Goal: Task Accomplishment & Management: Manage account settings

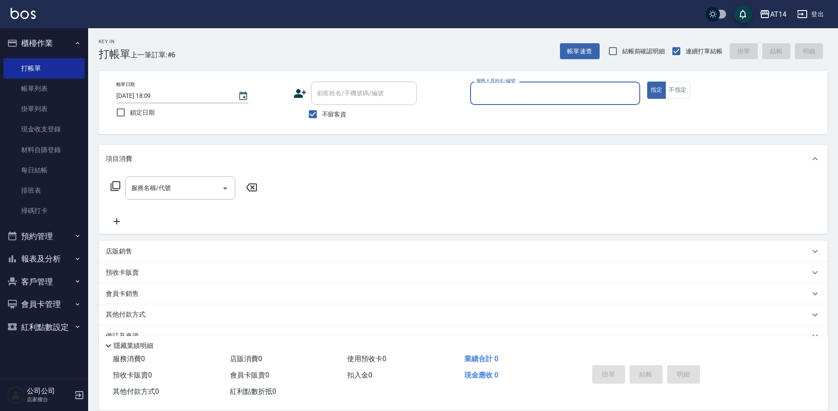
click at [38, 238] on button "預約管理" at bounding box center [44, 236] width 81 height 23
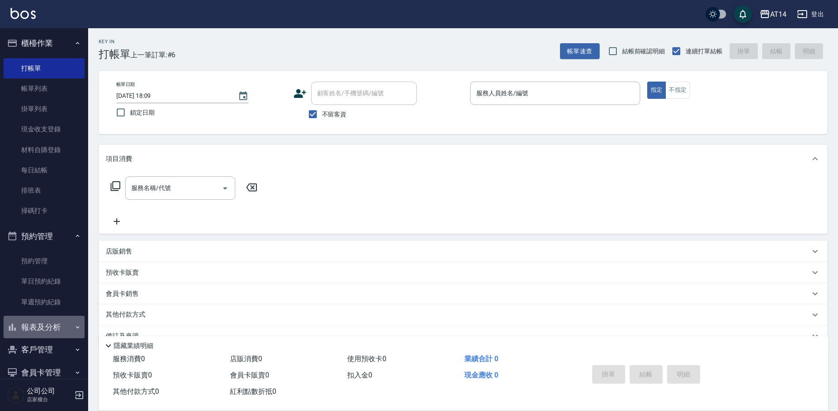
click at [48, 327] on button "報表及分析" at bounding box center [44, 327] width 81 height 23
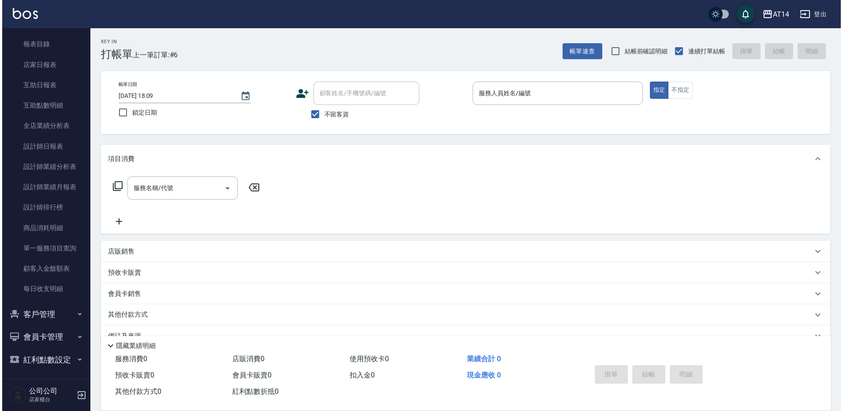
scroll to position [308, 0]
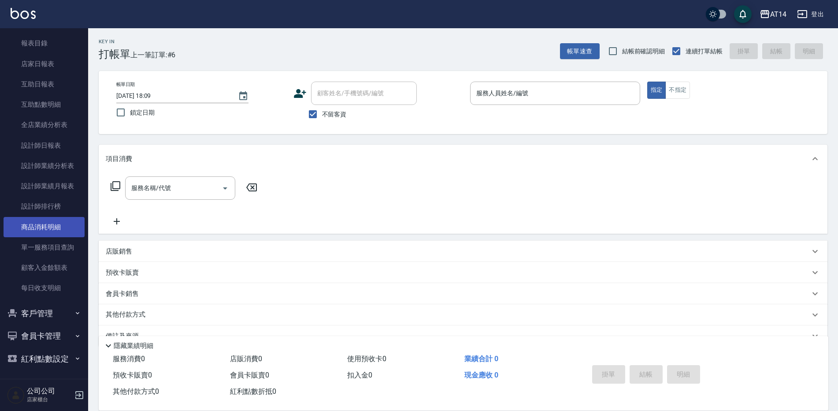
click at [51, 227] on link "商品消耗明細" at bounding box center [44, 227] width 81 height 20
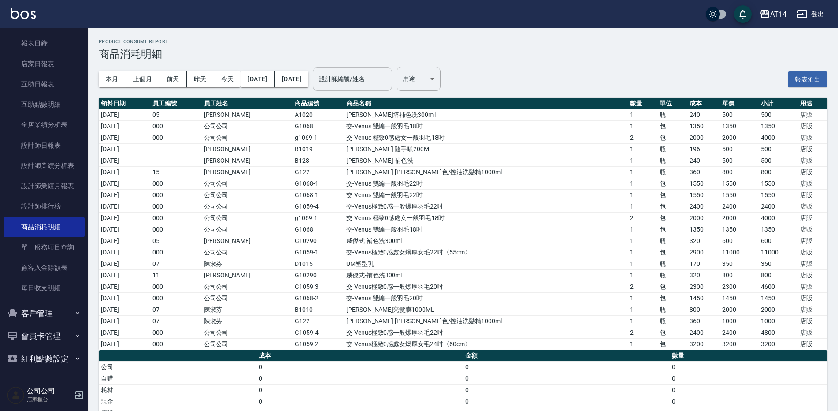
click at [360, 82] on input "設計師編號/姓名" at bounding box center [352, 78] width 71 height 15
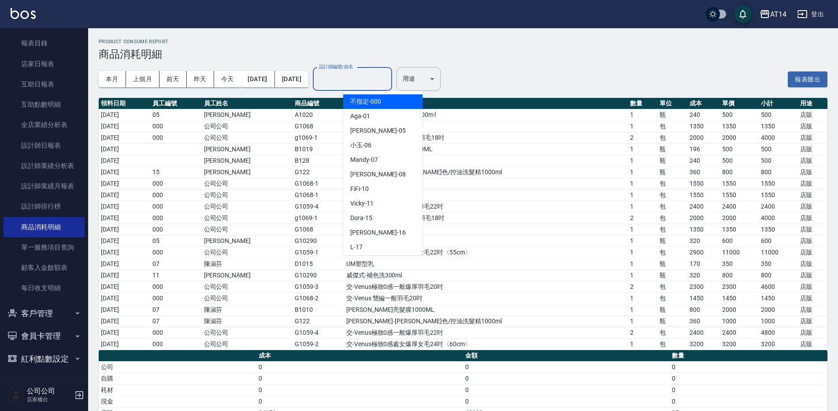
click at [367, 104] on span "不指定 -000" at bounding box center [365, 101] width 31 height 9
type input "不指定-000"
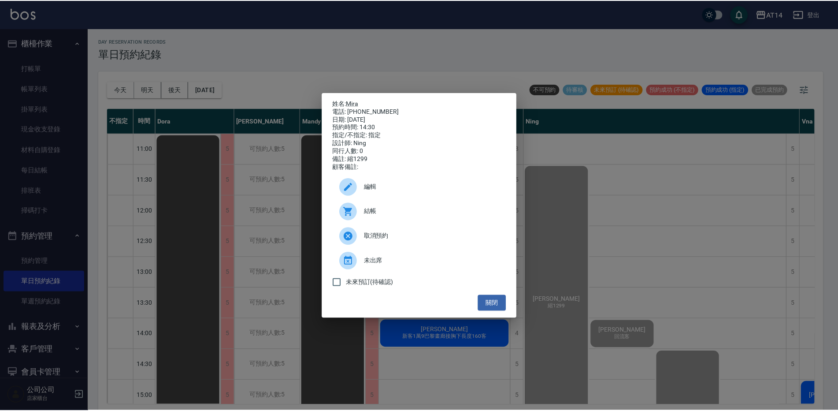
scroll to position [132, 0]
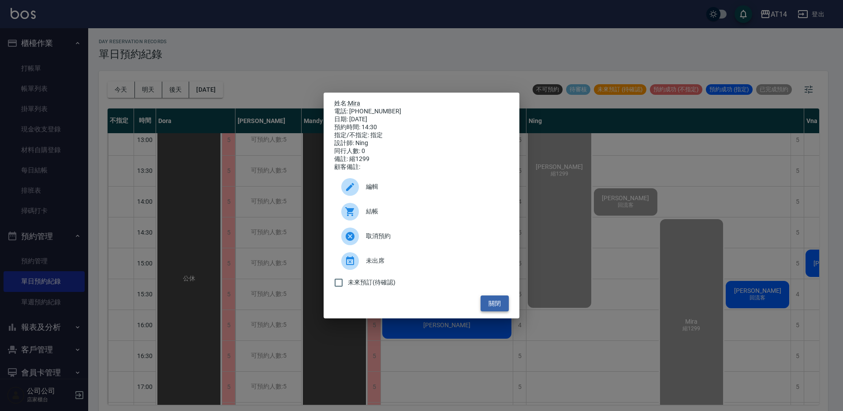
click at [498, 303] on button "關閉" at bounding box center [494, 303] width 28 height 16
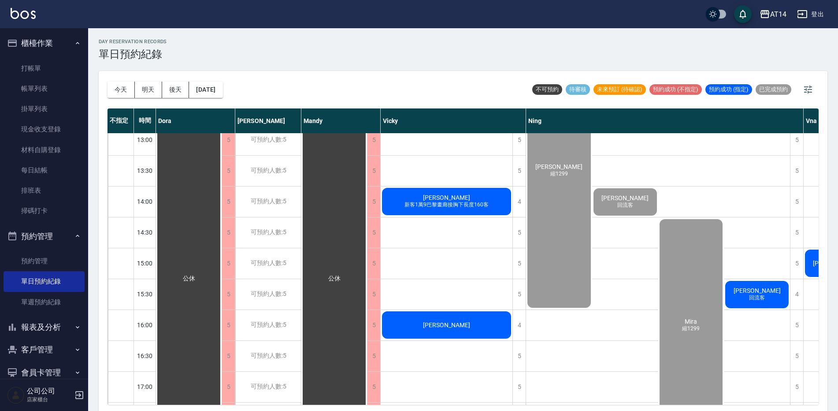
click at [58, 327] on button "報表及分析" at bounding box center [44, 327] width 81 height 23
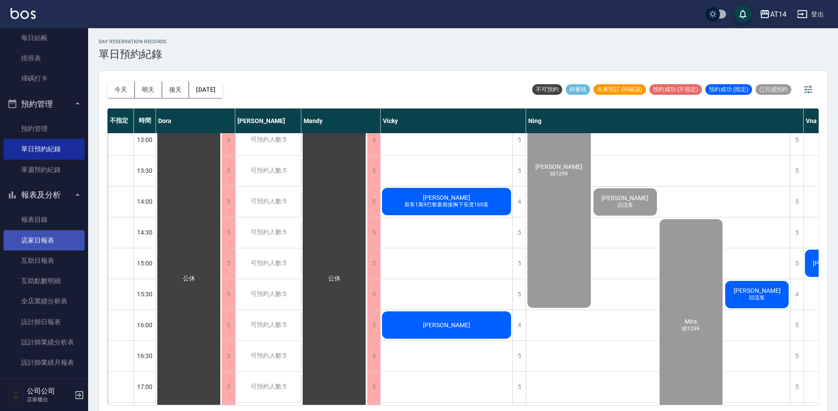
click at [50, 235] on link "店家日報表" at bounding box center [44, 240] width 81 height 20
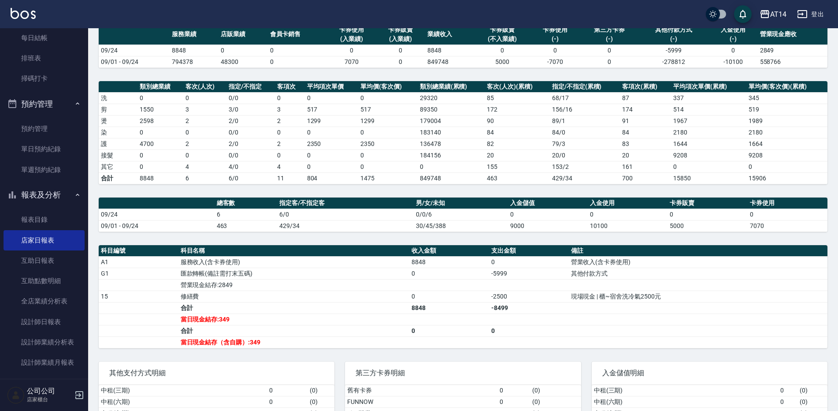
scroll to position [88, 0]
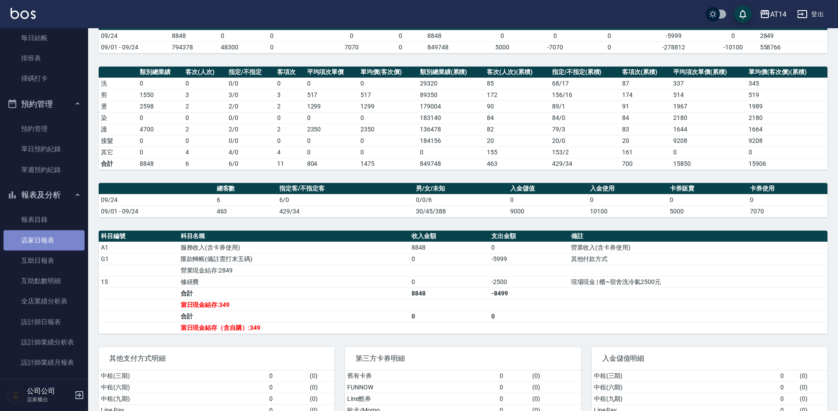
click at [49, 238] on link "店家日報表" at bounding box center [44, 240] width 81 height 20
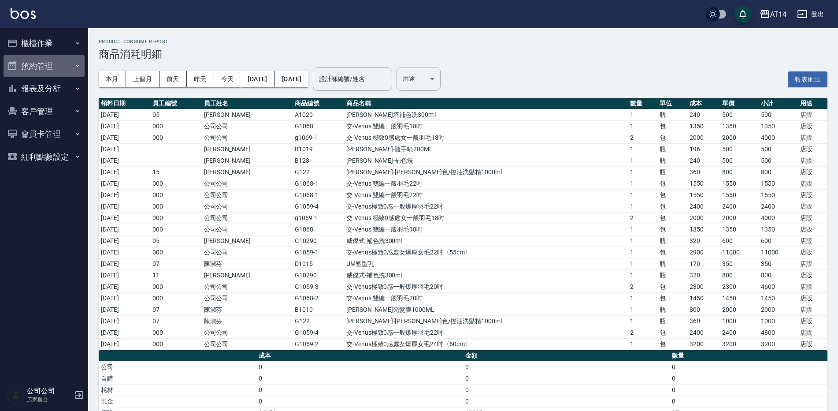
click at [48, 63] on button "預約管理" at bounding box center [44, 66] width 81 height 23
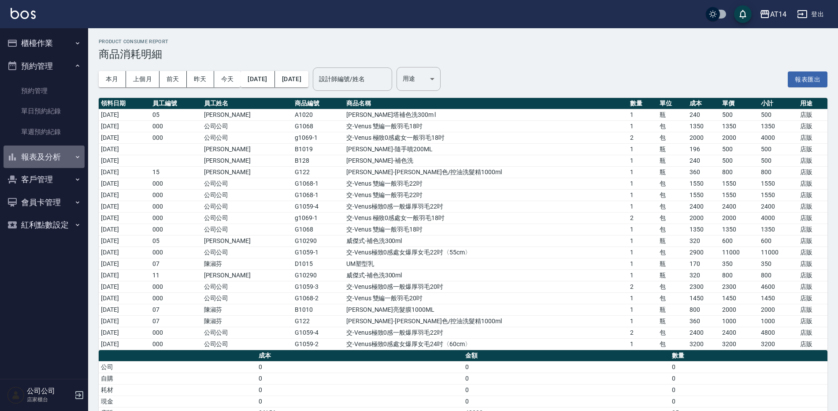
click at [49, 163] on button "報表及分析" at bounding box center [44, 156] width 81 height 23
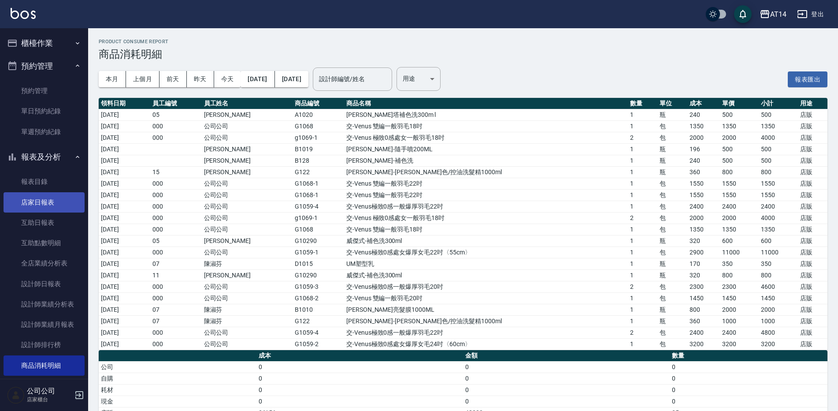
click at [56, 202] on link "店家日報表" at bounding box center [44, 202] width 81 height 20
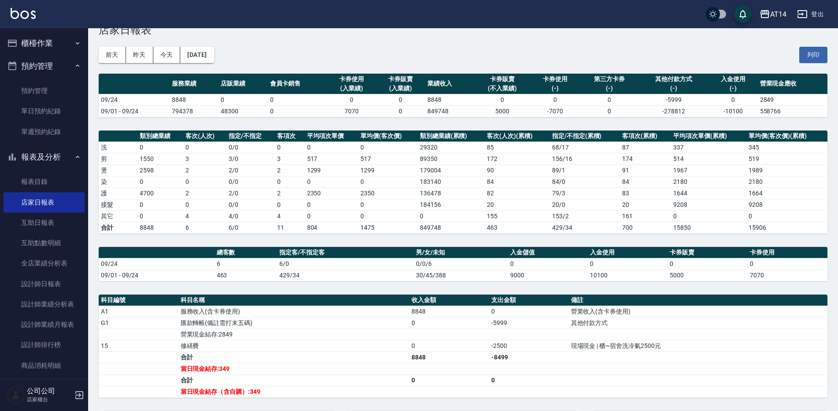
scroll to position [44, 0]
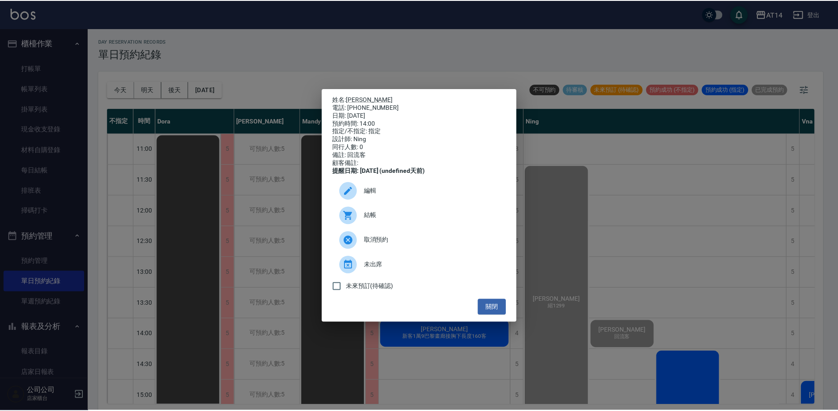
scroll to position [215, 0]
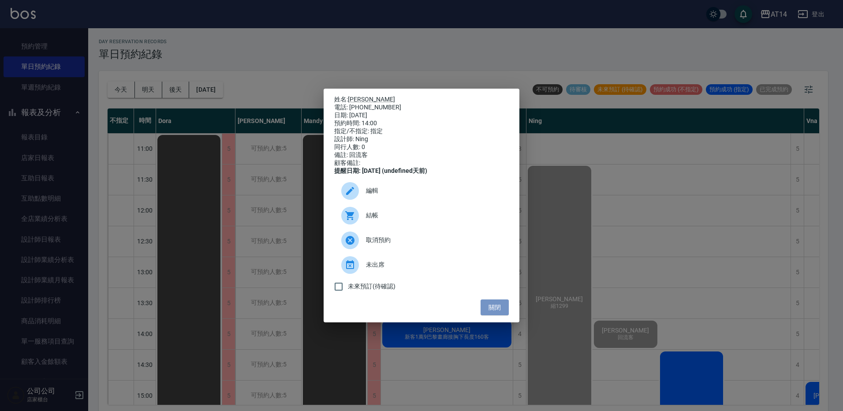
drag, startPoint x: 498, startPoint y: 312, endPoint x: 419, endPoint y: 291, distance: 82.0
click at [498, 312] on button "關閉" at bounding box center [494, 307] width 28 height 16
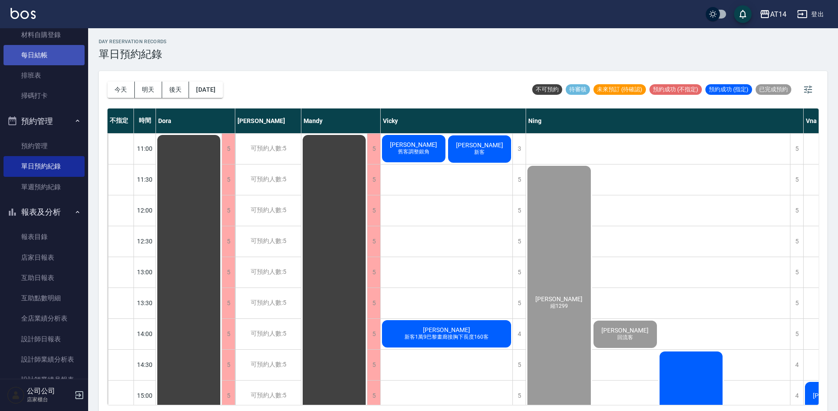
scroll to position [0, 0]
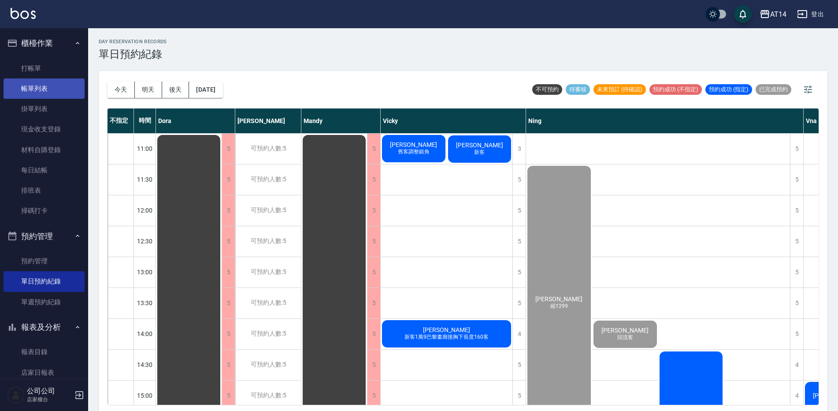
click at [39, 88] on link "帳單列表" at bounding box center [44, 88] width 81 height 20
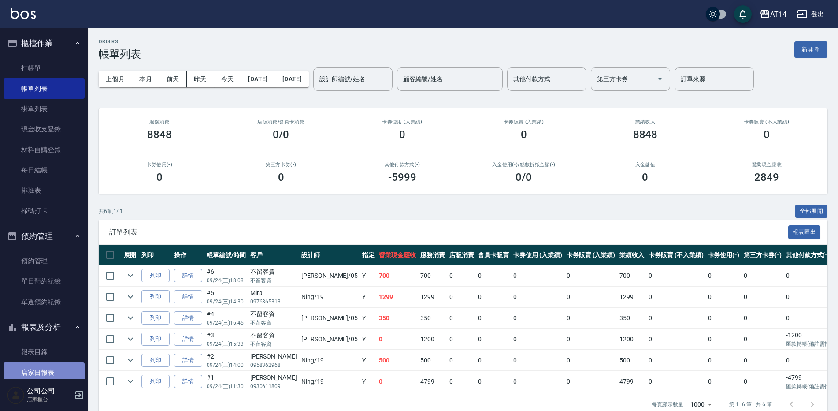
click at [59, 369] on link "店家日報表" at bounding box center [44, 372] width 81 height 20
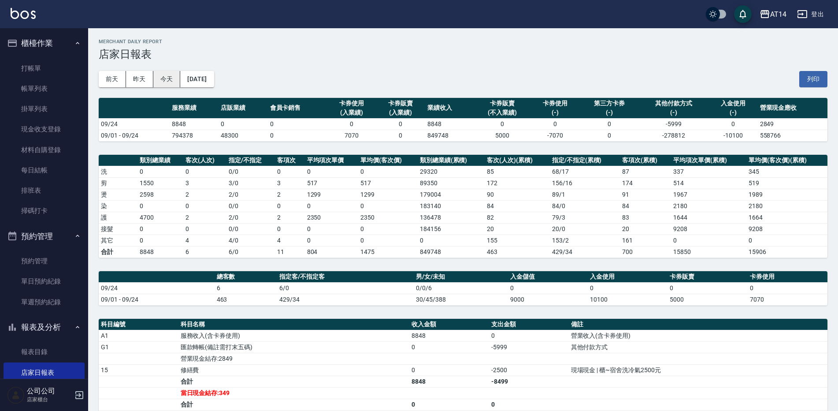
click at [163, 80] on button "今天" at bounding box center [166, 79] width 27 height 16
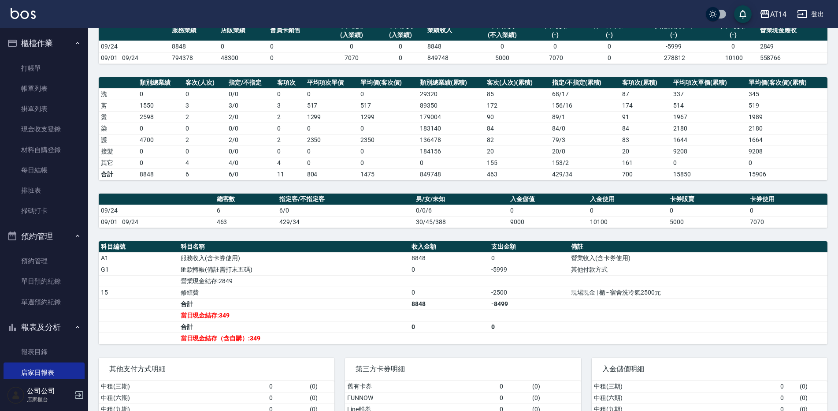
scroll to position [132, 0]
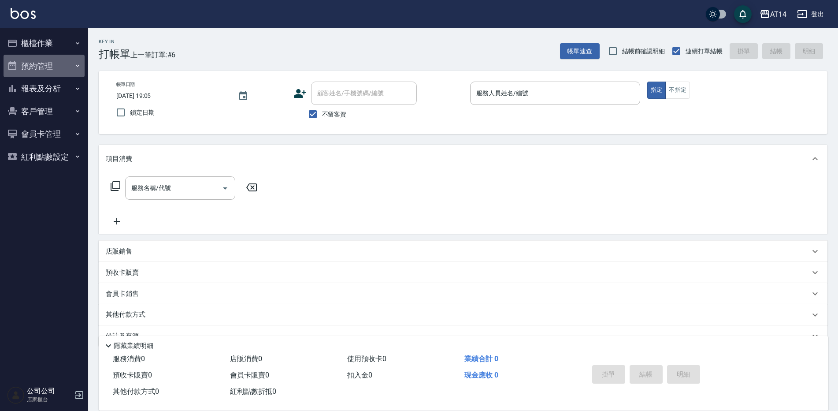
click at [45, 67] on button "預約管理" at bounding box center [44, 66] width 81 height 23
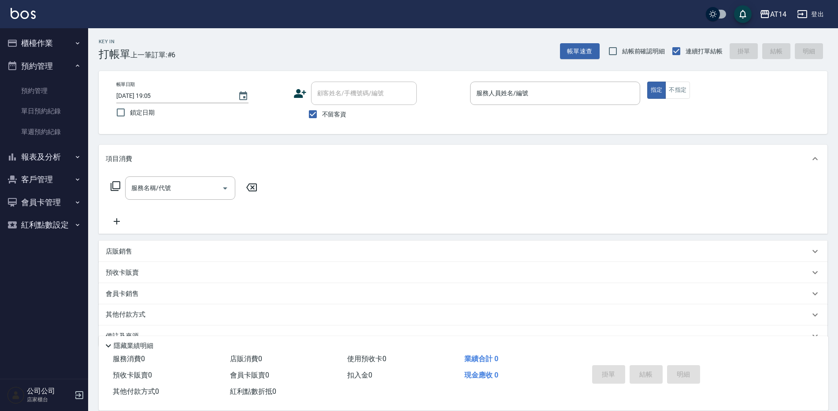
click at [50, 43] on button "櫃檯作業" at bounding box center [44, 43] width 81 height 23
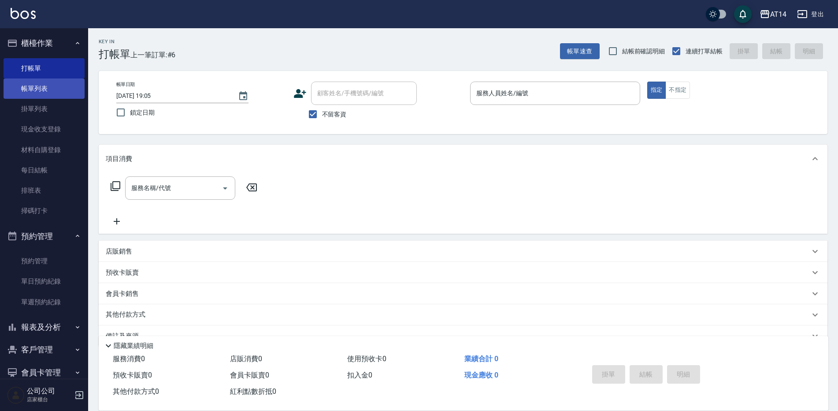
click at [60, 89] on link "帳單列表" at bounding box center [44, 88] width 81 height 20
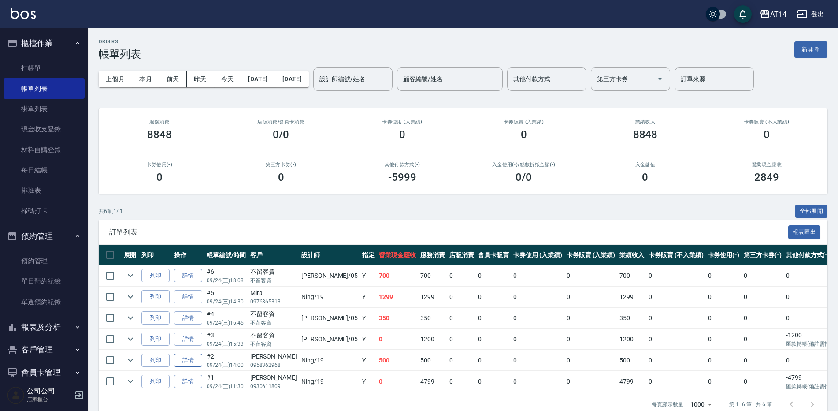
click at [189, 360] on link "詳情" at bounding box center [188, 360] width 28 height 14
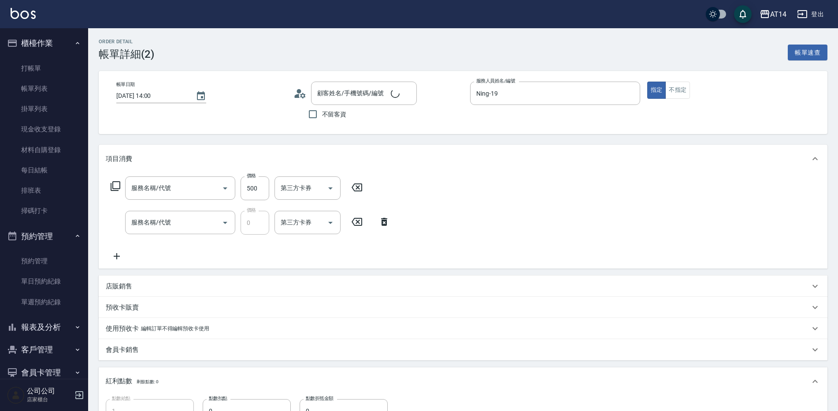
type input "[DATE] 14:00"
type input "Ning-19"
type input "1"
type input "回流客"
type input "設計師原本客人"
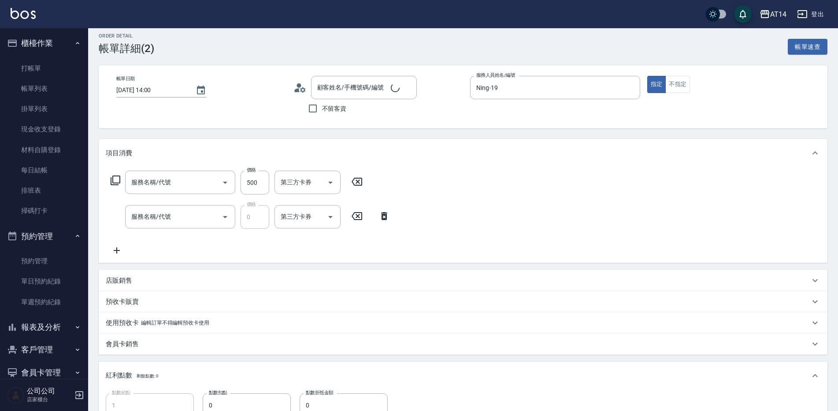
type input "洗髮+剪髮(022)"
type input "互助1點(001)"
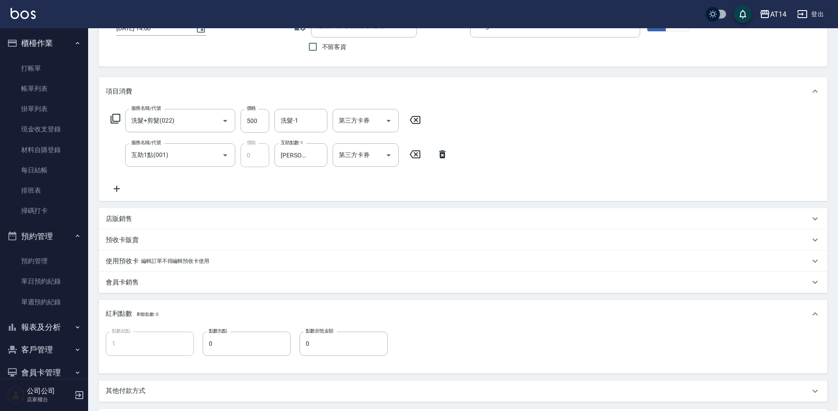
type input "[PERSON_NAME]/0958362968/null"
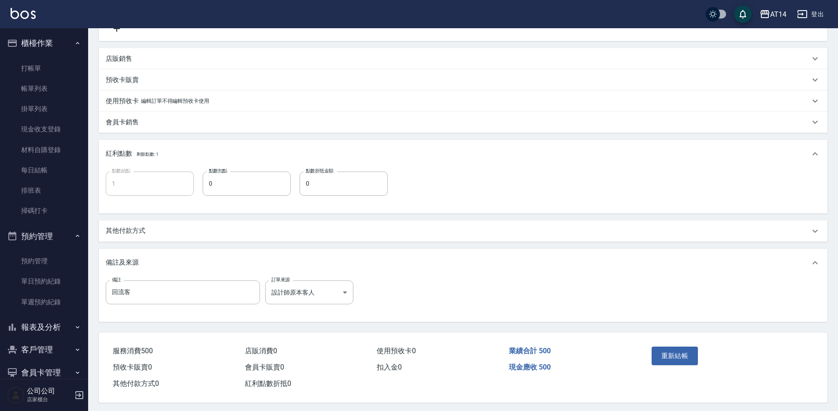
scroll to position [234, 0]
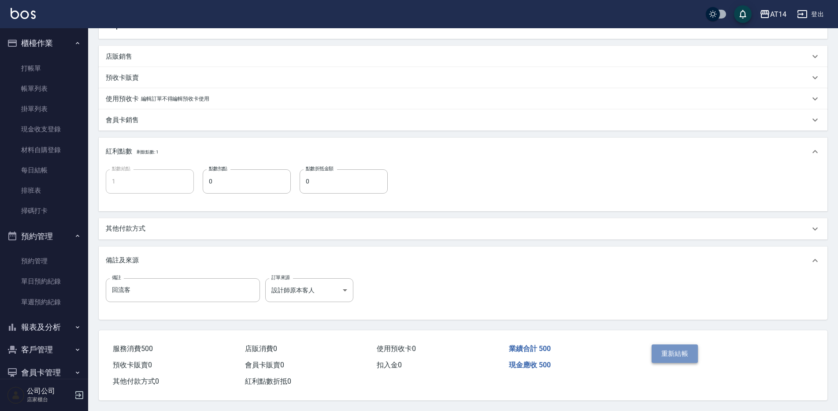
click at [673, 350] on button "重新結帳" at bounding box center [675, 353] width 47 height 19
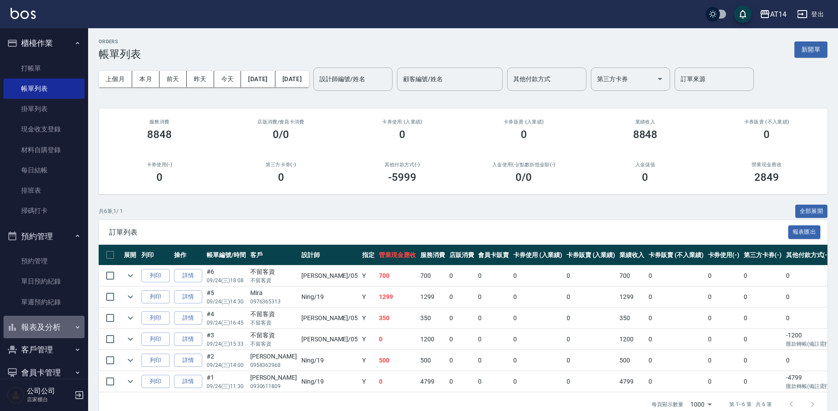
click at [57, 329] on button "報表及分析" at bounding box center [44, 327] width 81 height 23
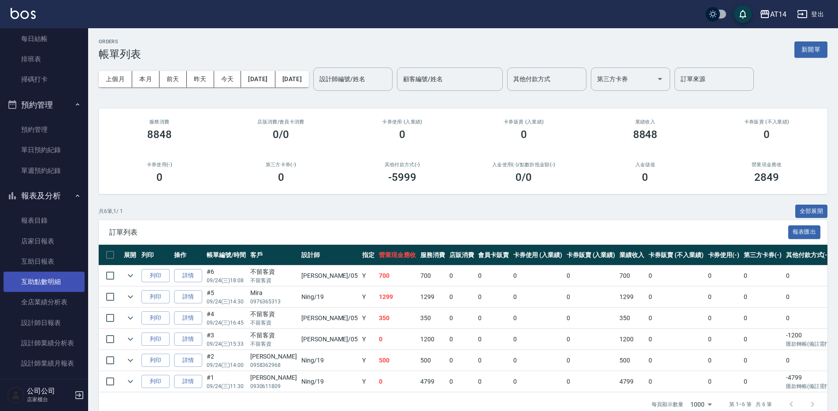
scroll to position [132, 0]
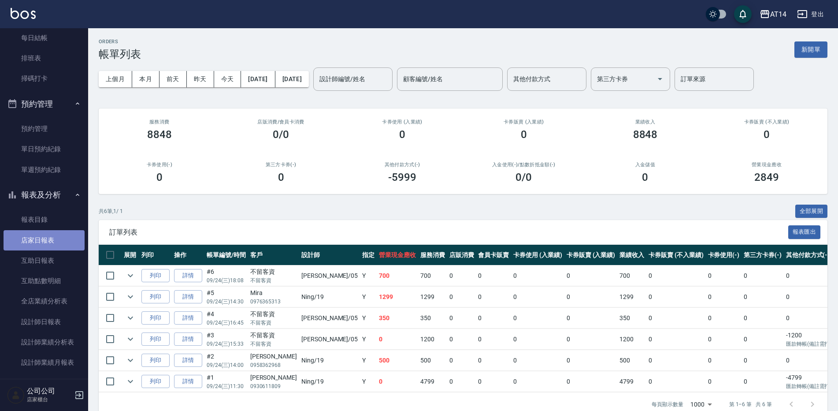
click at [54, 241] on link "店家日報表" at bounding box center [44, 240] width 81 height 20
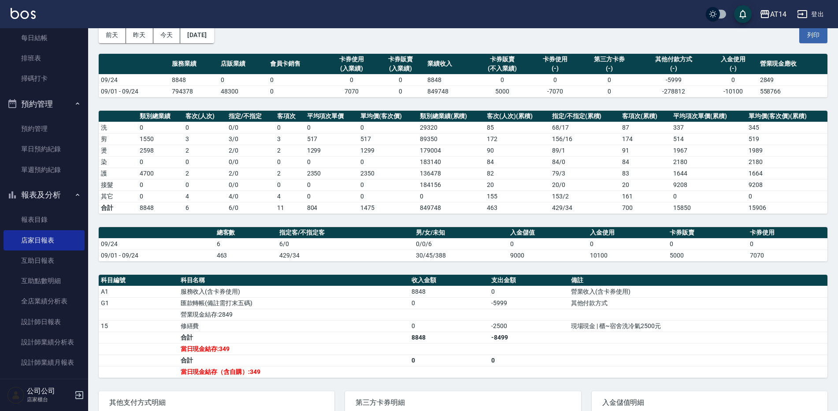
scroll to position [44, 0]
click at [45, 148] on link "單日預約紀錄" at bounding box center [44, 149] width 81 height 20
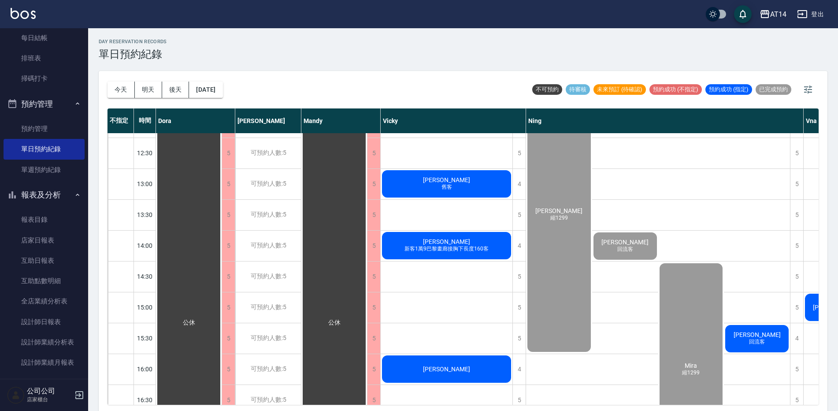
scroll to position [88, 0]
click at [752, 334] on span "[PERSON_NAME]" at bounding box center [757, 334] width 51 height 7
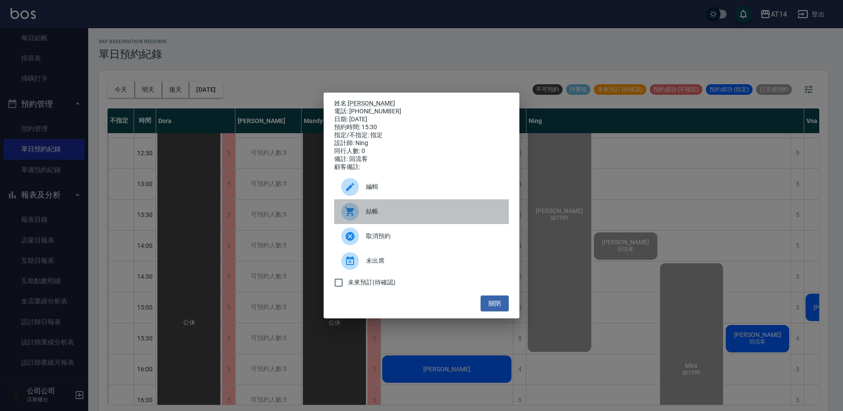
click at [375, 215] on span "結帳" at bounding box center [434, 211] width 136 height 9
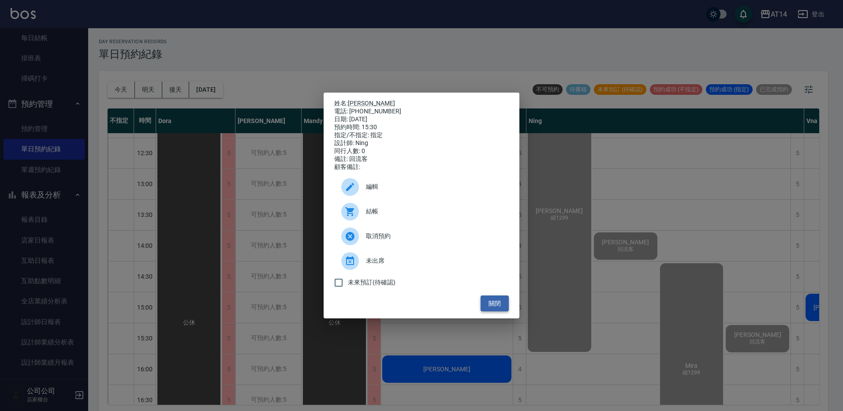
click at [486, 308] on button "關閉" at bounding box center [494, 303] width 28 height 16
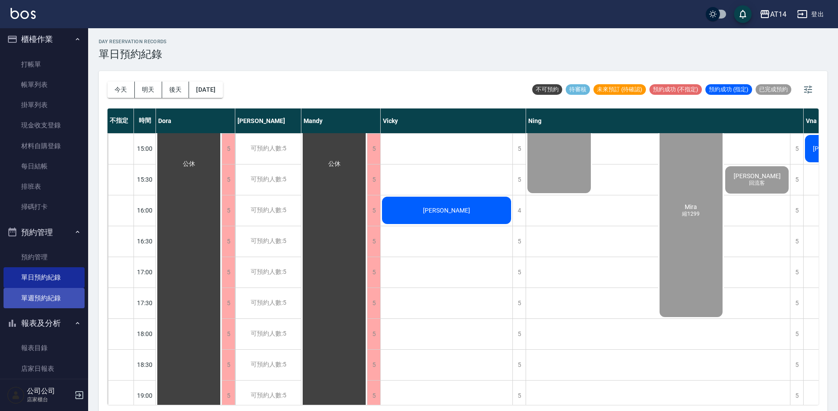
scroll to position [0, 0]
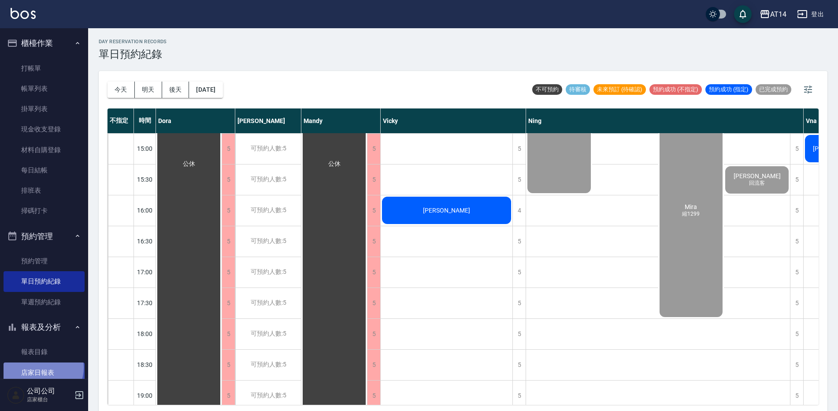
click at [41, 367] on link "店家日報表" at bounding box center [44, 372] width 81 height 20
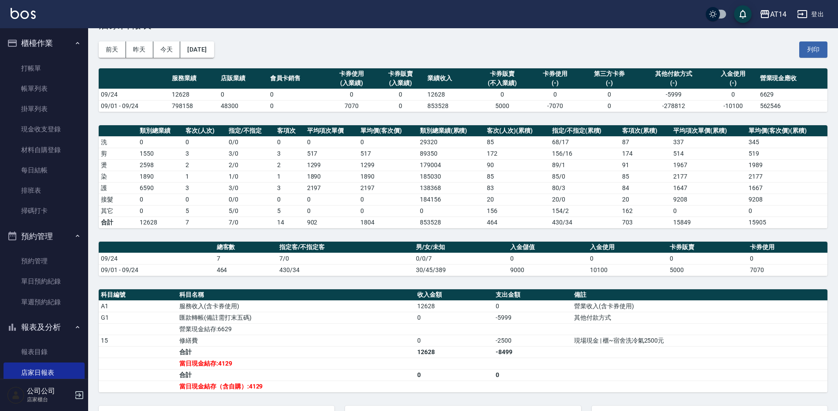
scroll to position [44, 0]
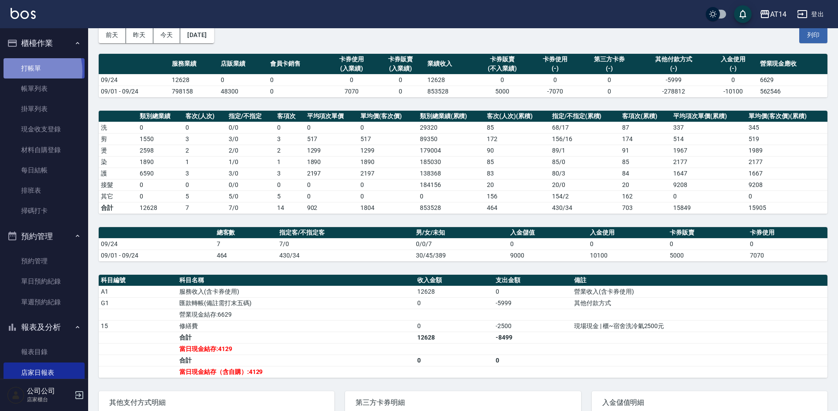
click at [24, 71] on link "打帳單" at bounding box center [44, 68] width 81 height 20
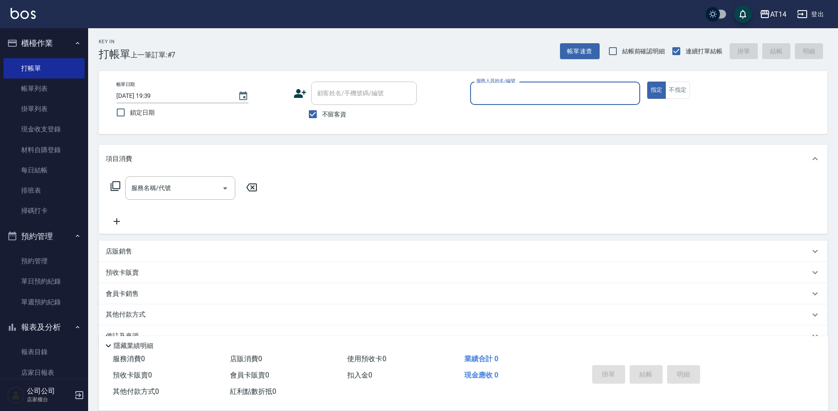
click at [501, 90] on input "服務人員姓名/編號" at bounding box center [555, 92] width 162 height 15
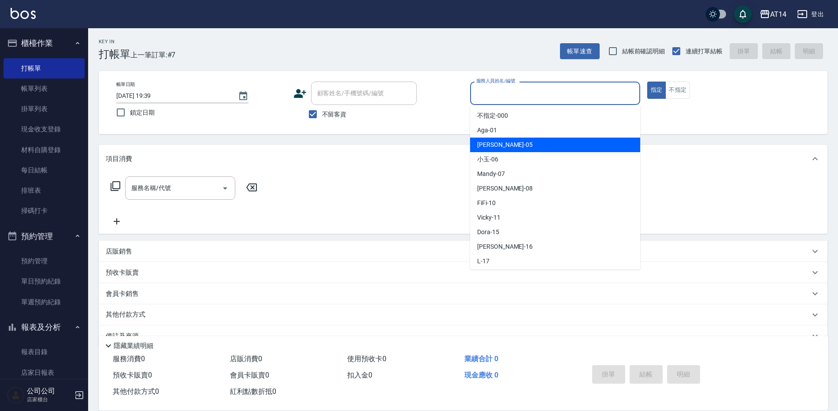
click at [491, 145] on span "Patty -05" at bounding box center [505, 144] width 56 height 9
type input "Patty-05"
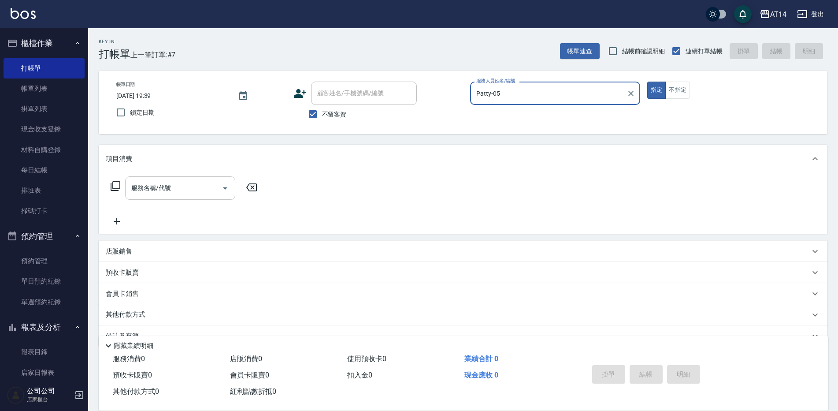
click at [136, 189] on div "服務名稱/代號 服務名稱/代號" at bounding box center [180, 187] width 110 height 23
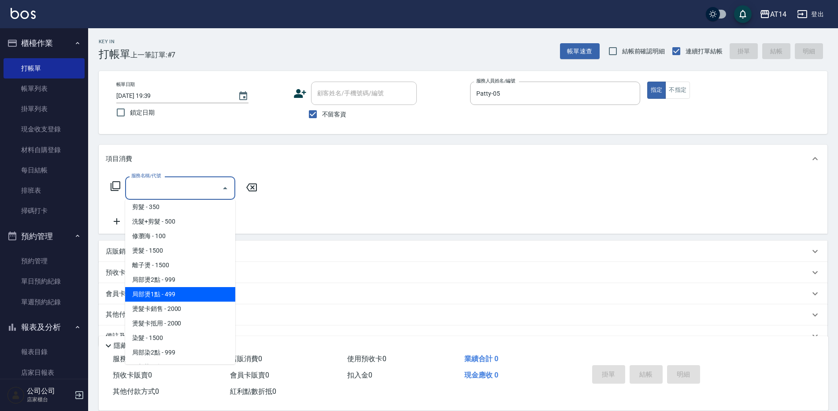
scroll to position [176, 0]
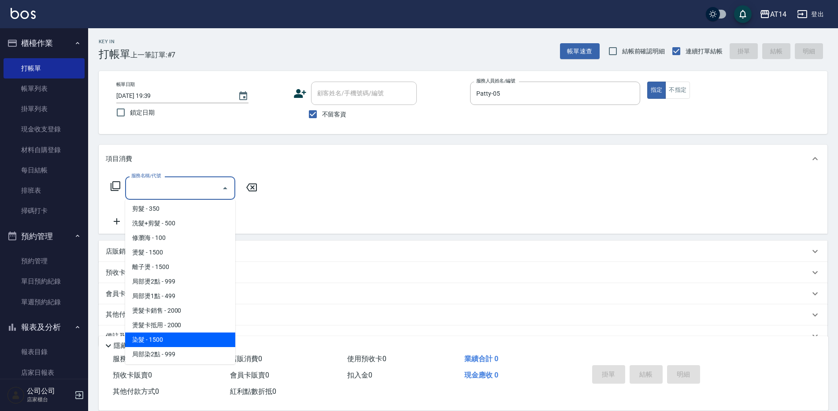
click at [170, 334] on span "染髮 - 1500" at bounding box center [180, 339] width 110 height 15
type input "染髮(041)"
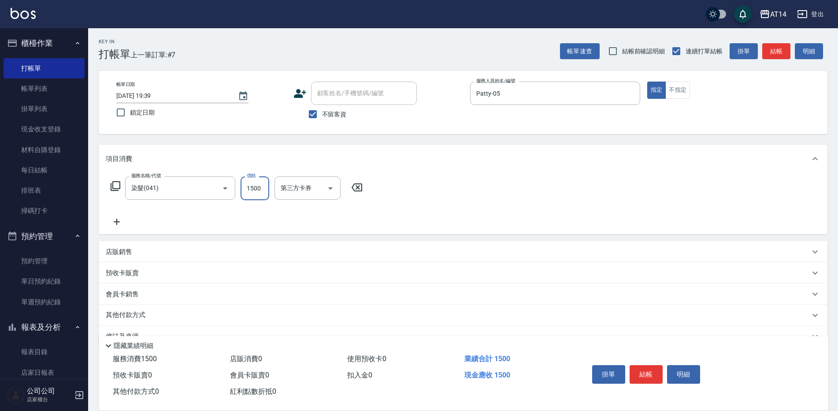
drag, startPoint x: 256, startPoint y: 185, endPoint x: 261, endPoint y: 185, distance: 5.3
click at [256, 185] on input "1500" at bounding box center [255, 188] width 29 height 24
type input "3000"
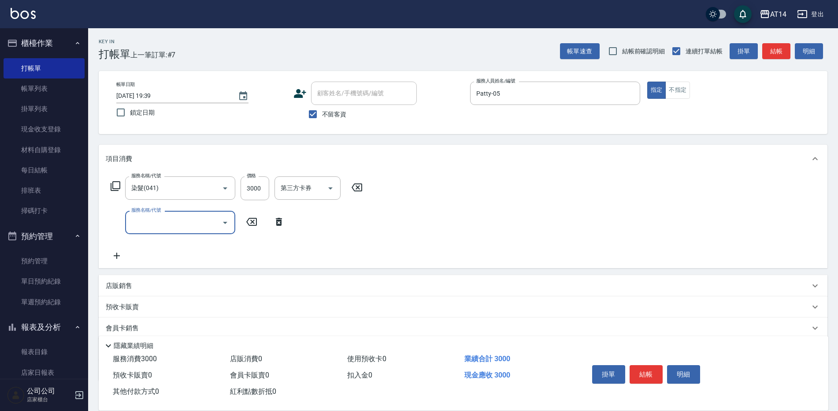
click at [164, 219] on input "服務名稱/代號" at bounding box center [173, 222] width 89 height 15
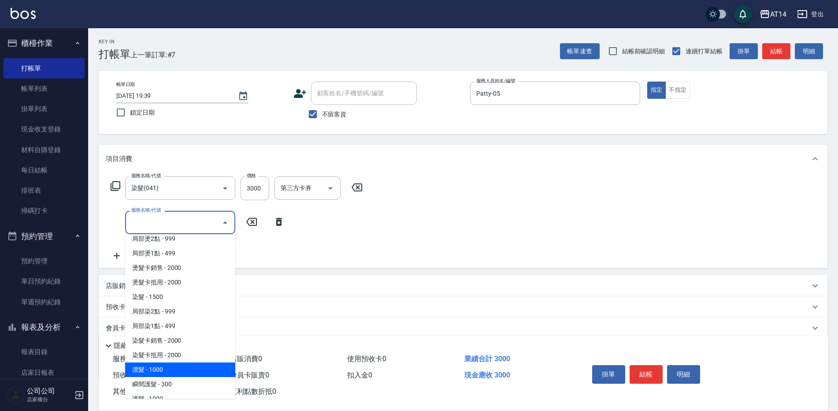
scroll to position [353, 0]
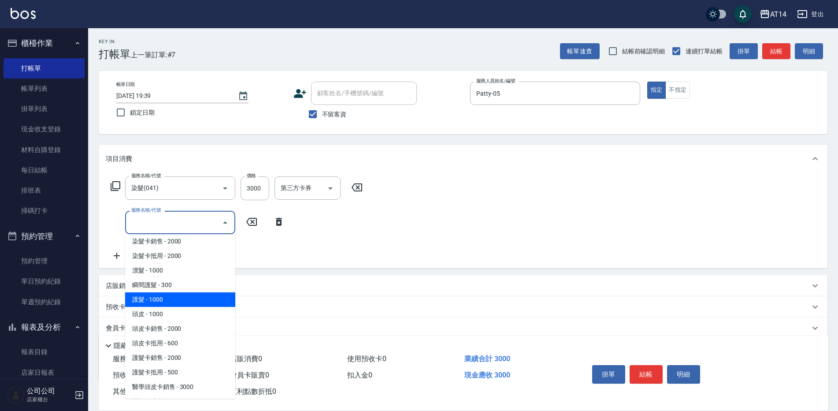
click at [163, 294] on span "護髮 - 1000" at bounding box center [180, 299] width 110 height 15
type input "護髮(051)"
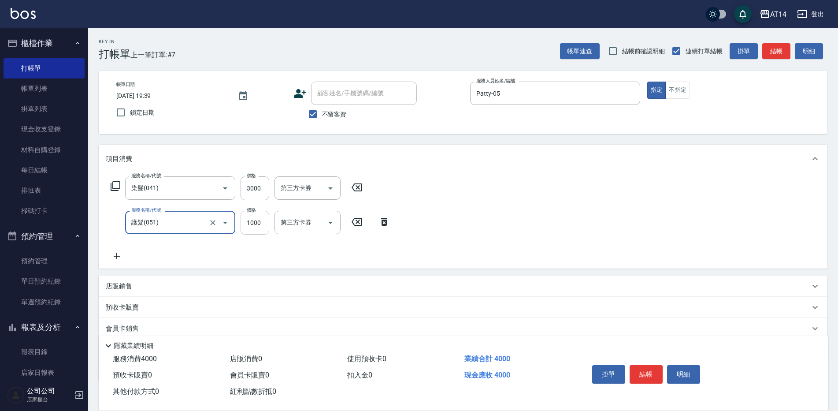
click at [251, 230] on input "1000" at bounding box center [255, 223] width 29 height 24
type input "1200"
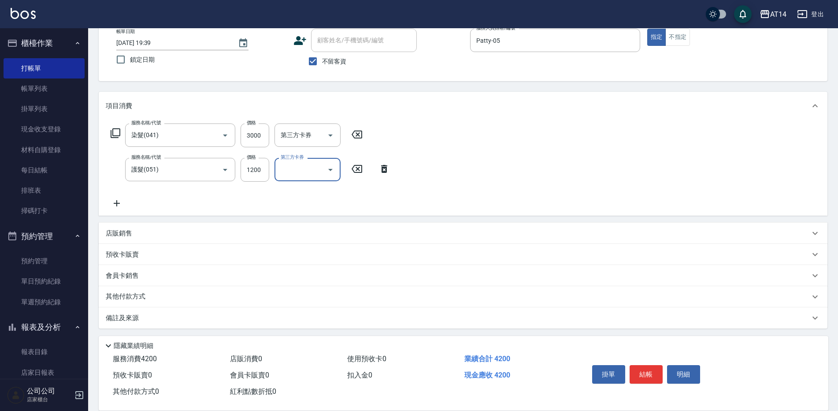
scroll to position [55, 0]
click at [129, 297] on p "其他付款方式" at bounding box center [128, 295] width 44 height 10
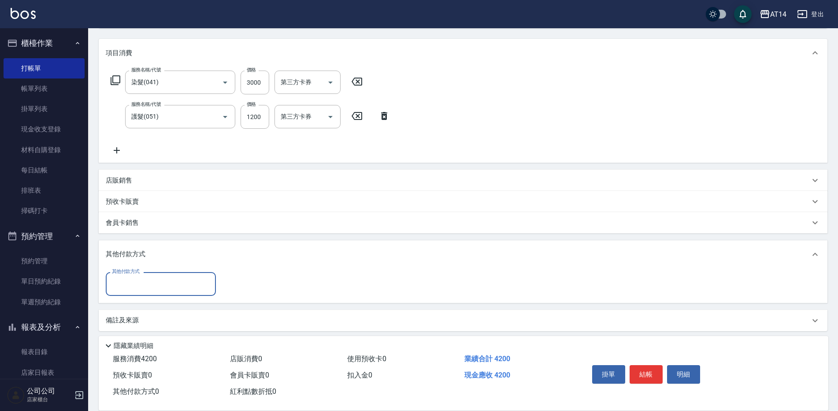
scroll to position [111, 0]
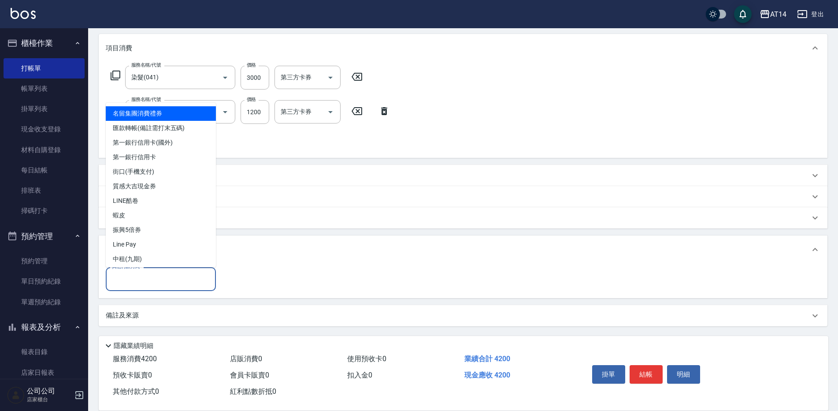
click at [168, 273] on input "其他付款方式" at bounding box center [161, 278] width 102 height 15
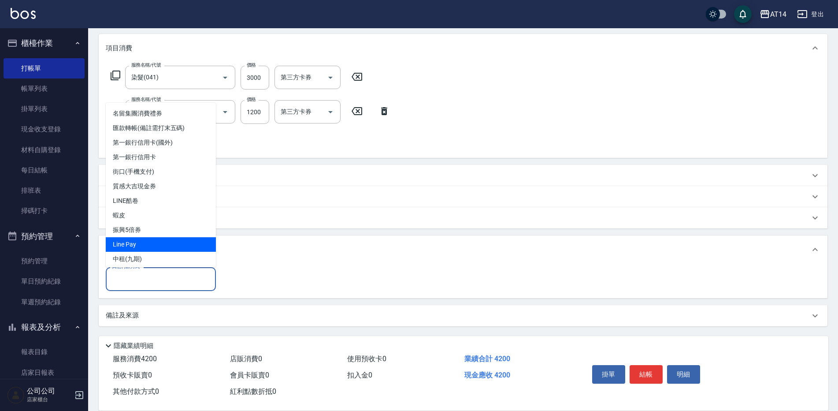
click at [145, 246] on span "Line Pay" at bounding box center [161, 244] width 110 height 15
type input "Line Pay"
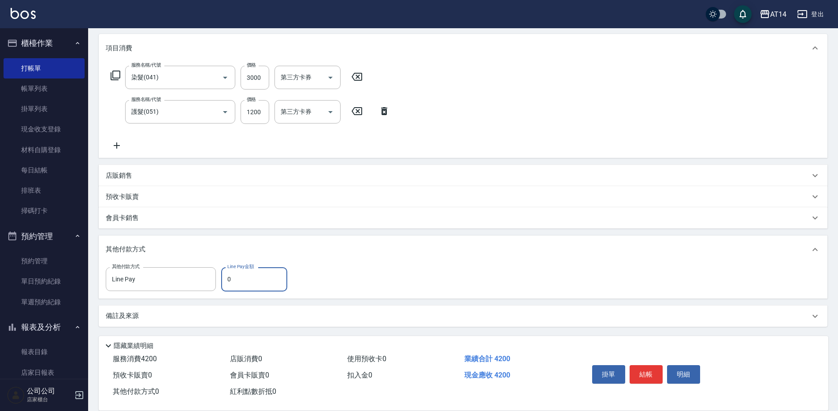
drag, startPoint x: 234, startPoint y: 283, endPoint x: 224, endPoint y: 287, distance: 10.5
click at [224, 287] on input "0" at bounding box center [254, 279] width 66 height 24
type input "4200"
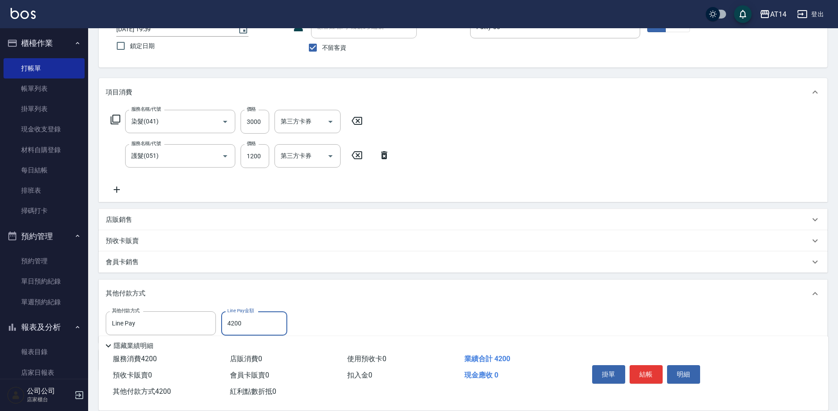
scroll to position [0, 0]
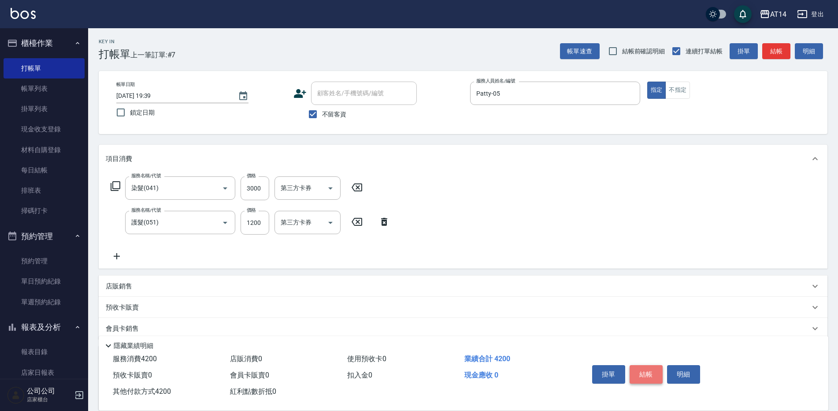
click at [646, 368] on button "結帳" at bounding box center [646, 374] width 33 height 19
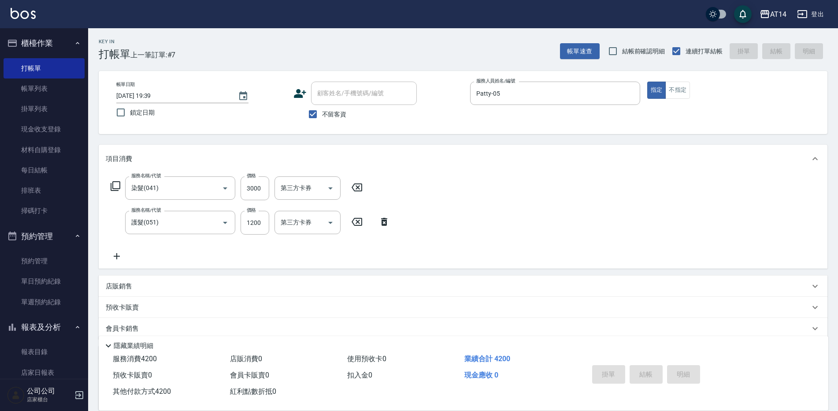
type input "[DATE] 19:41"
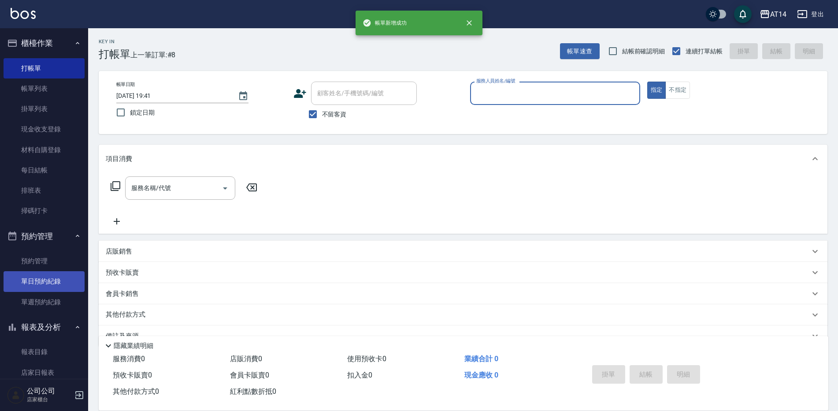
click at [49, 279] on link "單日預約紀錄" at bounding box center [44, 281] width 81 height 20
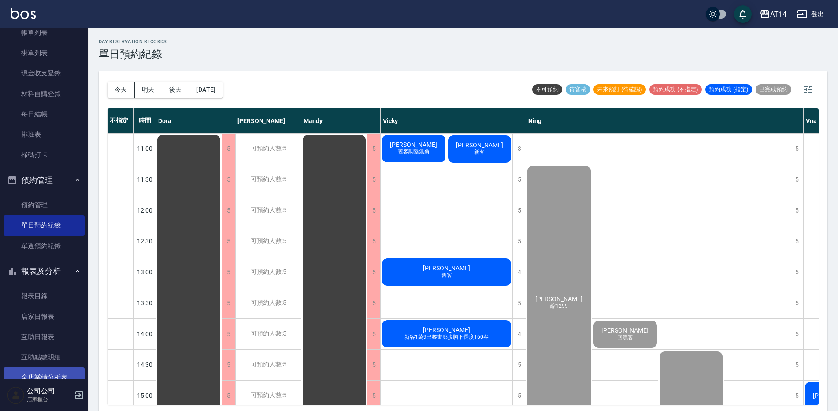
scroll to position [88, 0]
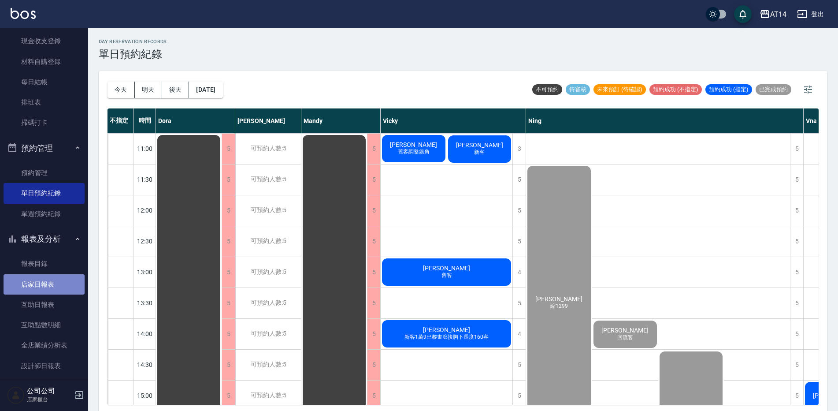
click at [51, 285] on link "店家日報表" at bounding box center [44, 284] width 81 height 20
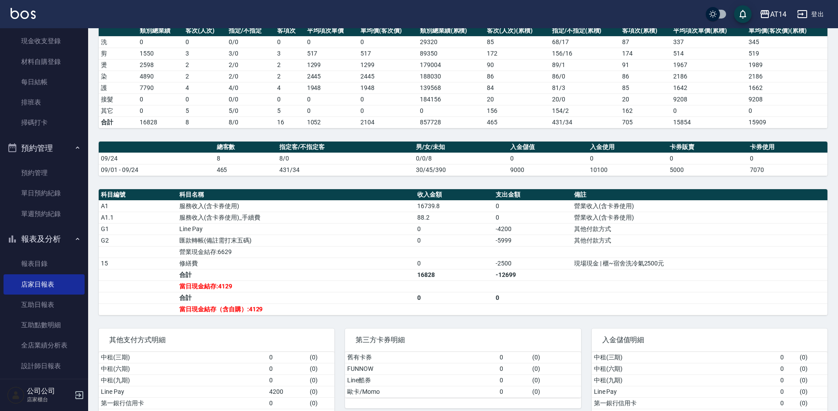
scroll to position [132, 0]
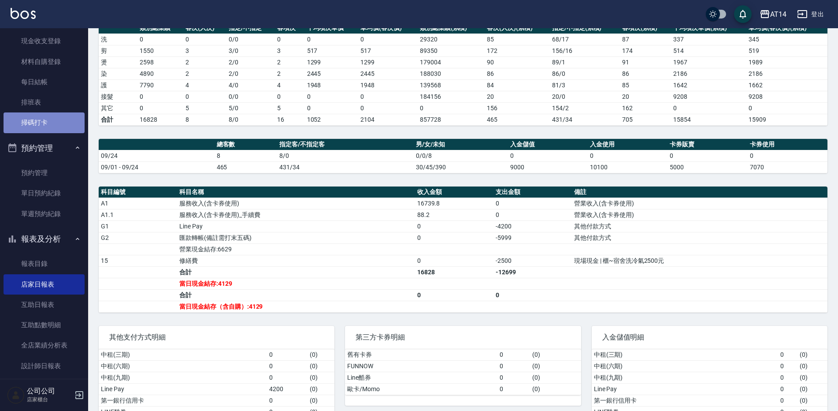
click at [46, 127] on link "掃碼打卡" at bounding box center [44, 122] width 81 height 20
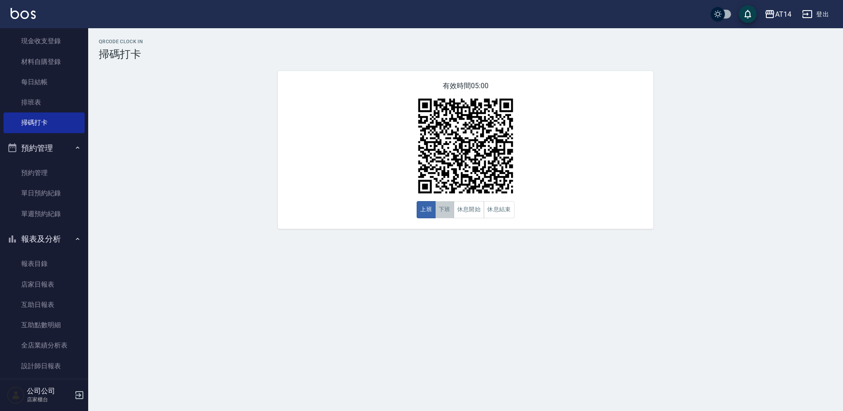
click at [452, 208] on button "下班" at bounding box center [444, 209] width 19 height 17
